Goal: Information Seeking & Learning: Learn about a topic

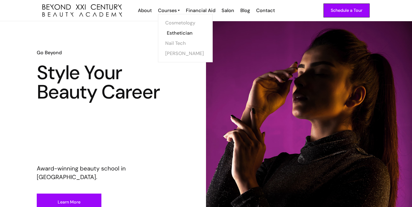
click at [182, 37] on link "Esthetician" at bounding box center [187, 33] width 40 height 10
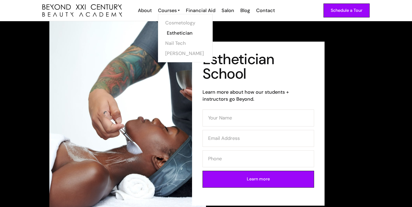
click at [182, 35] on link "Esthetician" at bounding box center [187, 33] width 40 height 10
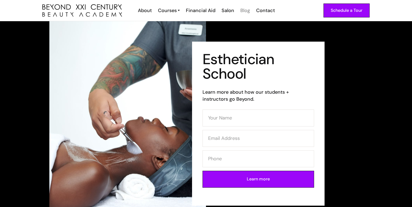
click at [246, 10] on div "Blog" at bounding box center [245, 10] width 10 height 7
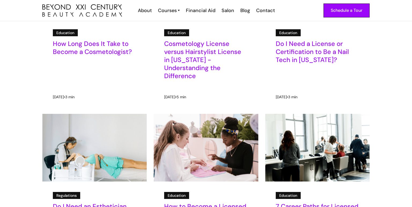
scroll to position [313, 0]
